Goal: Transaction & Acquisition: Book appointment/travel/reservation

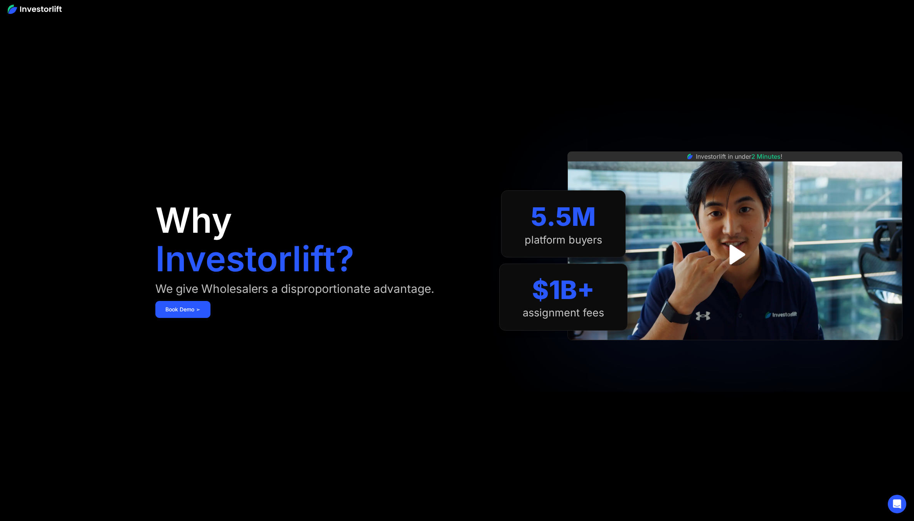
click at [190, 298] on div "Why Investorlift? We give Wholesalers a disproportionate advantage. [DEMOGRAPHI…" at bounding box center [327, 260] width 344 height 475
click at [192, 313] on link "Book Demo ➢" at bounding box center [182, 309] width 55 height 17
